Goal: Transaction & Acquisition: Purchase product/service

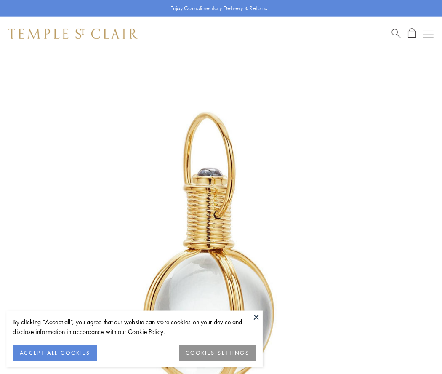
scroll to position [220, 0]
